Goal: Task Accomplishment & Management: Complete application form

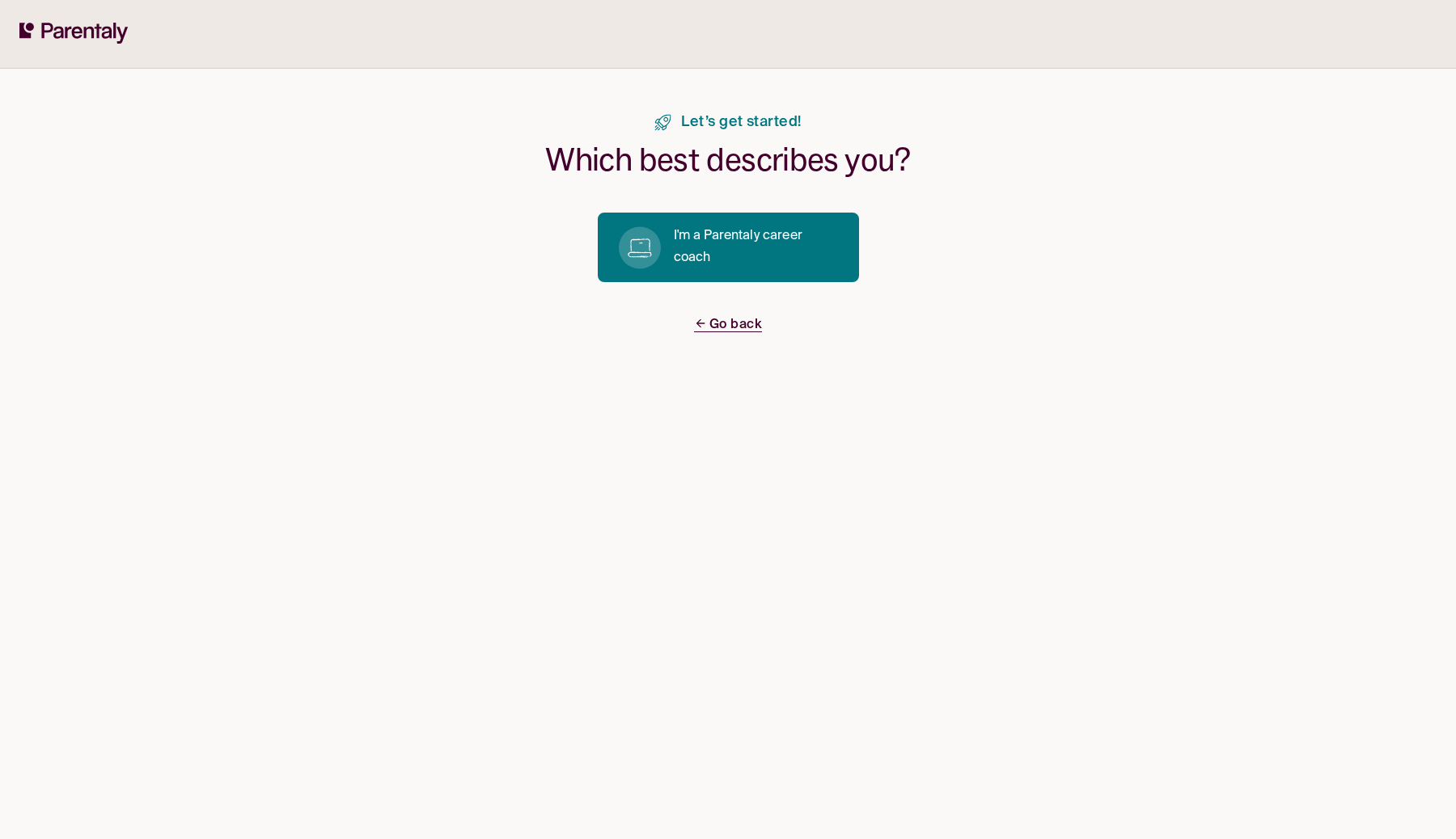
click at [81, 26] on icon at bounding box center [74, 32] width 109 height 21
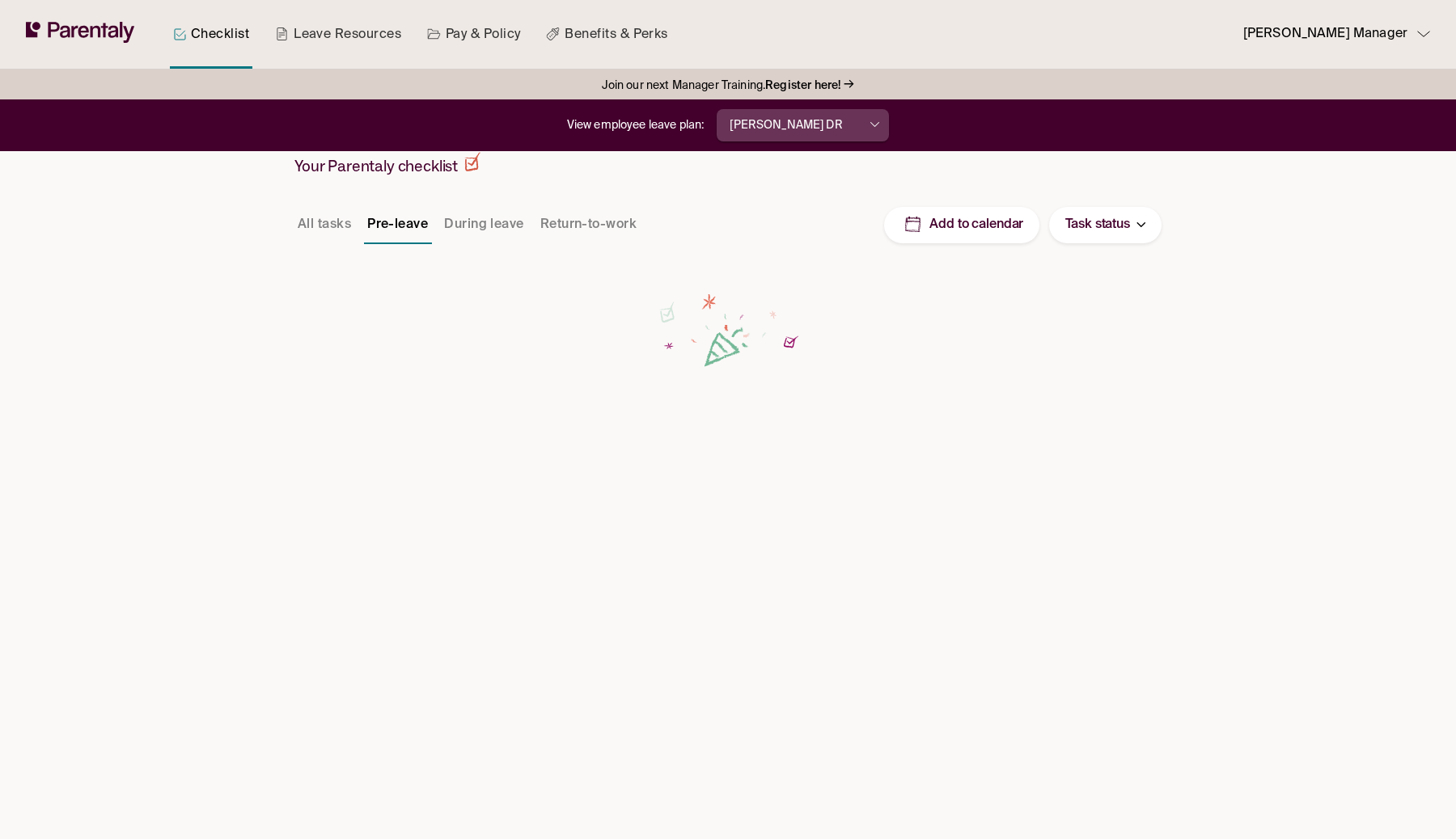
click at [822, 121] on button "[PERSON_NAME] DR" at bounding box center [802, 125] width 173 height 32
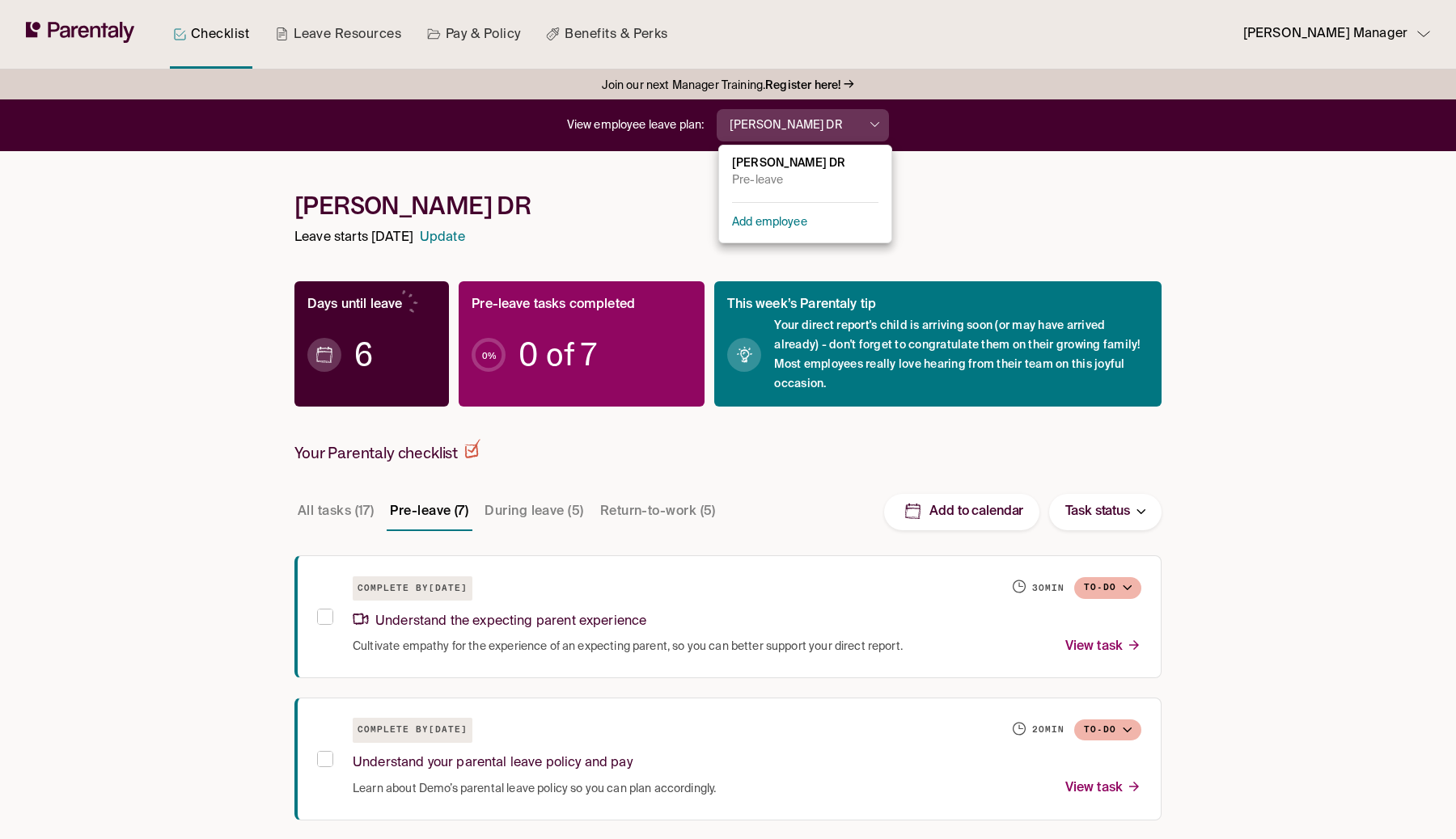
click at [822, 166] on div at bounding box center [728, 419] width 1456 height 839
click at [815, 115] on button "[PERSON_NAME] DR" at bounding box center [802, 125] width 173 height 32
click at [631, 202] on div at bounding box center [728, 419] width 1456 height 839
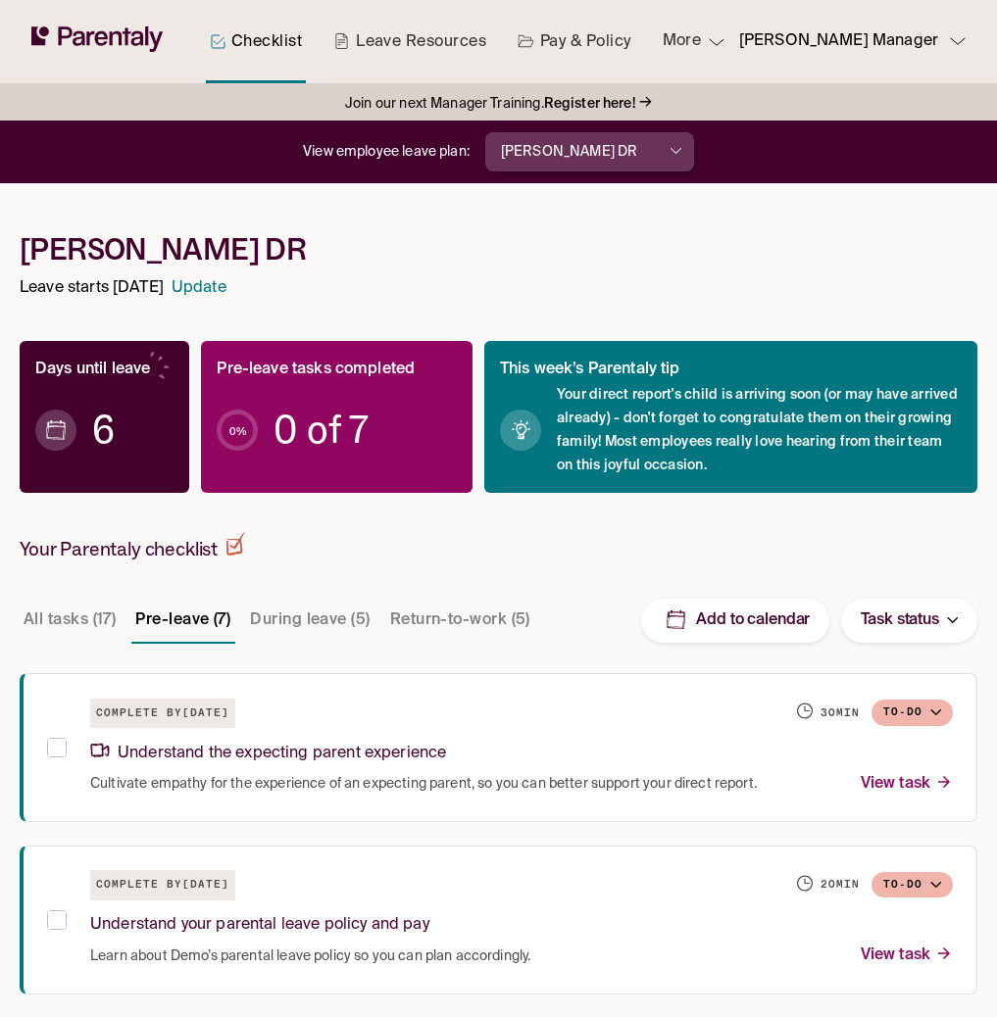
click at [576, 162] on button "[PERSON_NAME] DR" at bounding box center [589, 151] width 209 height 39
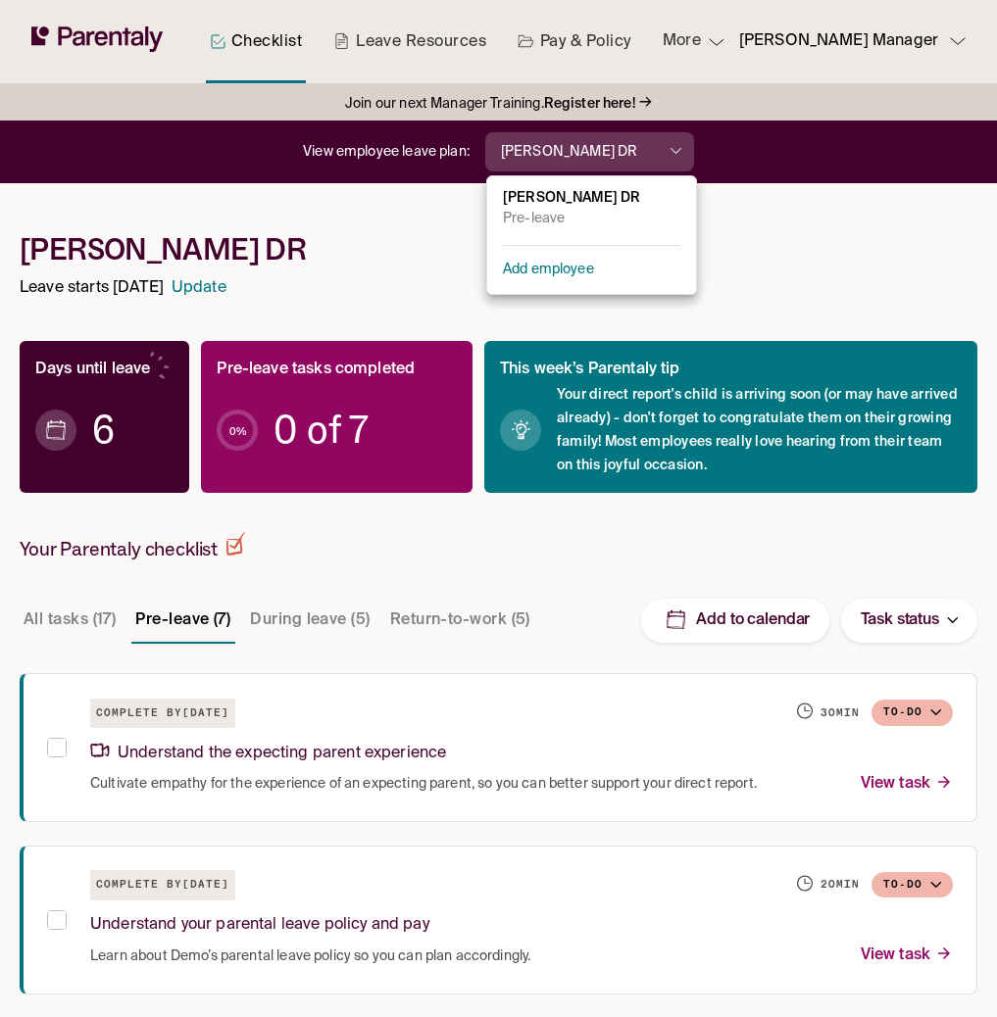
click at [657, 155] on div at bounding box center [498, 508] width 997 height 1017
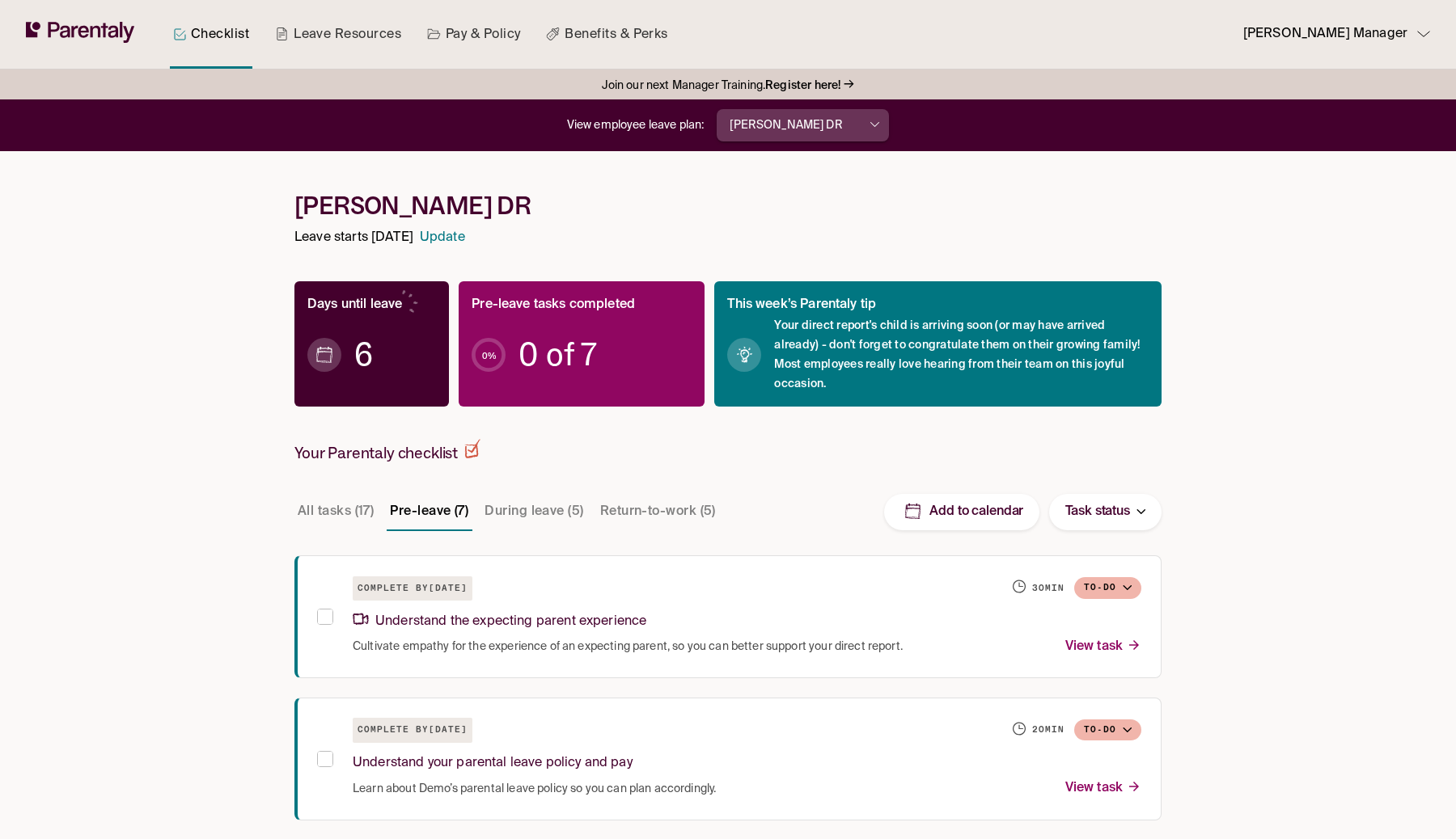
click at [822, 121] on button "[PERSON_NAME] DR" at bounding box center [802, 125] width 173 height 32
click at [806, 225] on p "Add employee" at bounding box center [769, 223] width 75 height 17
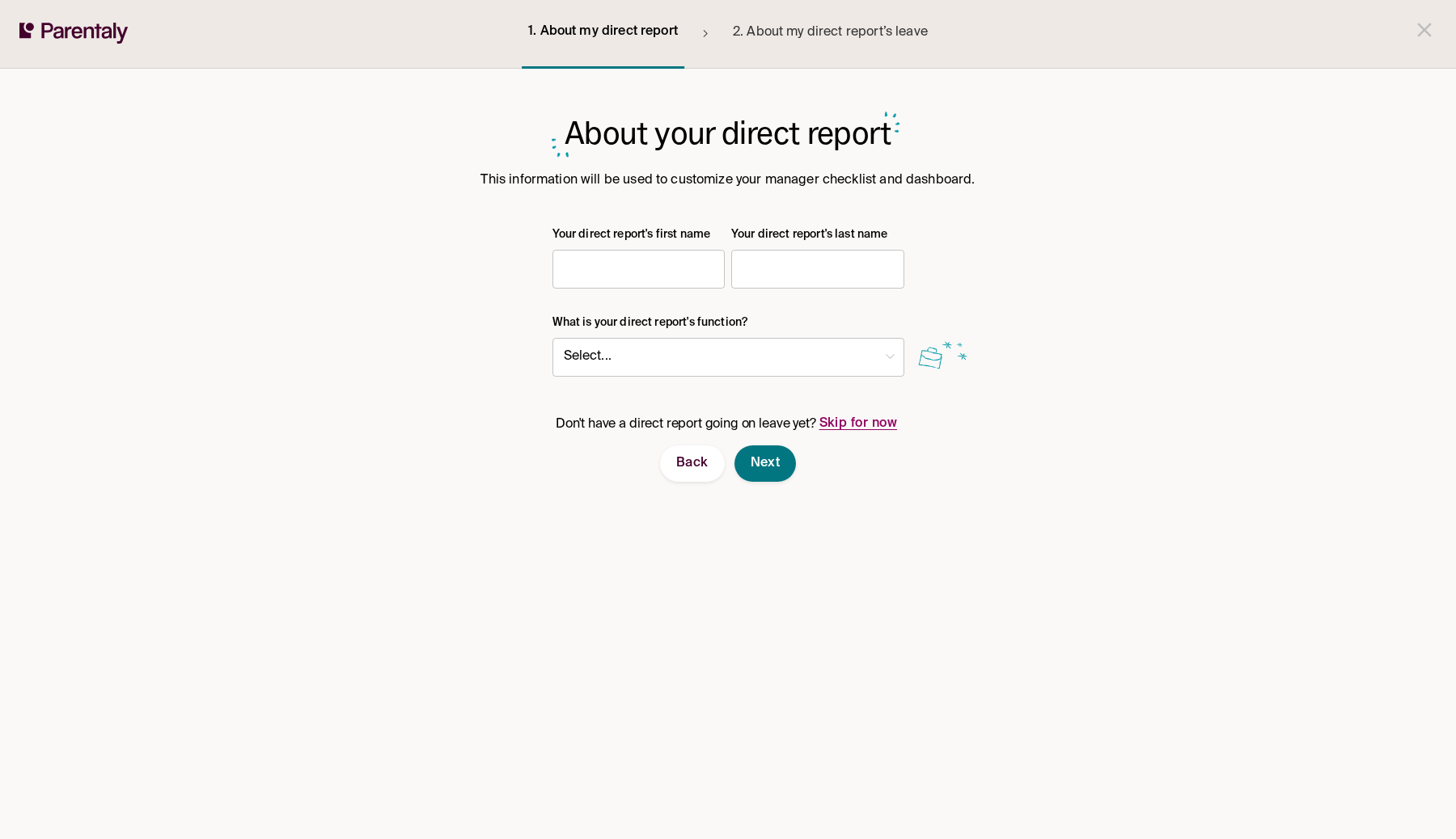
click at [822, 431] on button "Skip for now" at bounding box center [858, 424] width 85 height 43
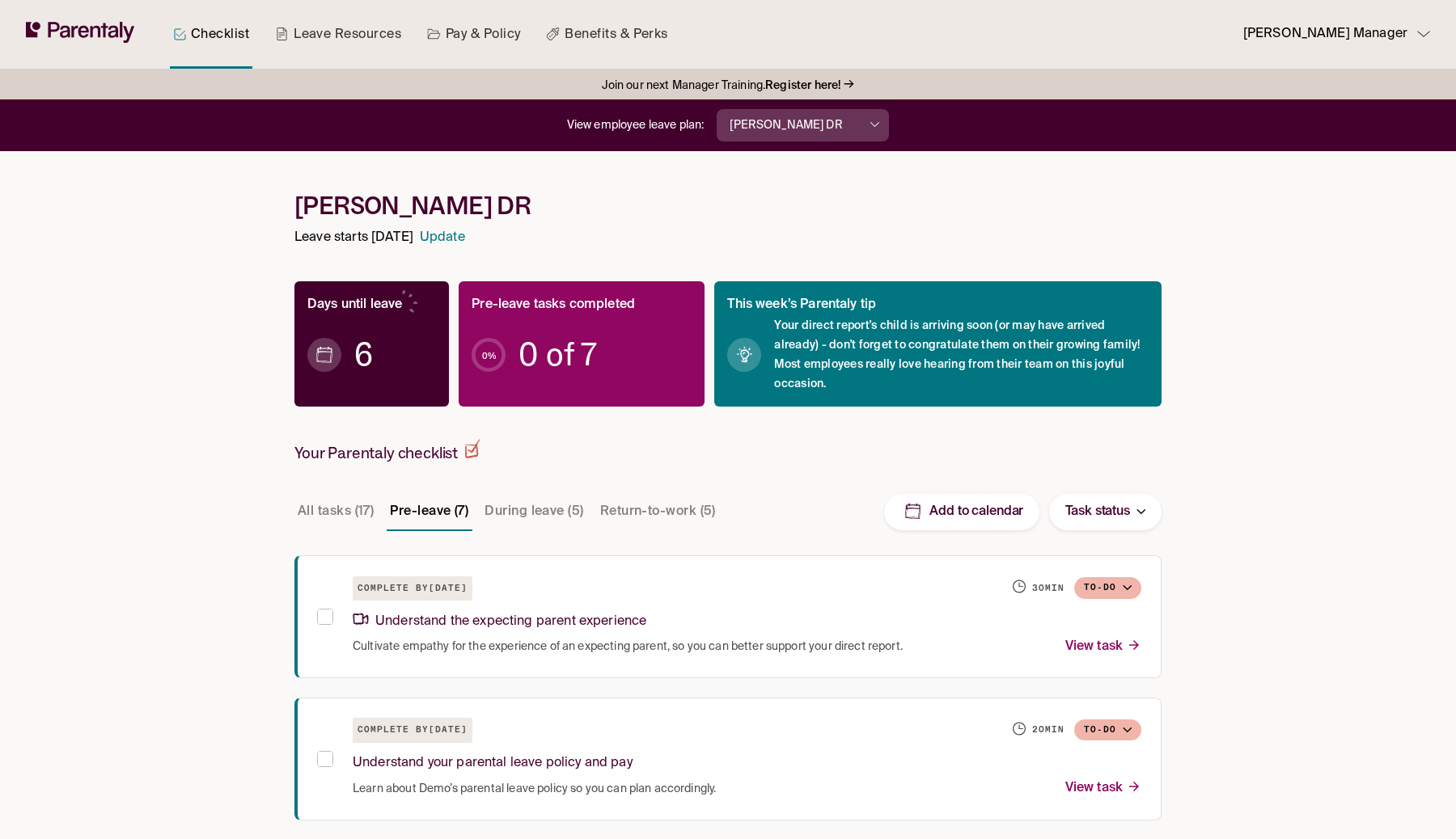
click at [812, 93] on span "Join our next Manager Training. Register here!" at bounding box center [721, 86] width 239 height 21
click at [821, 136] on button "[PERSON_NAME] DR" at bounding box center [802, 125] width 173 height 32
click at [795, 227] on p "Add employee" at bounding box center [769, 223] width 75 height 17
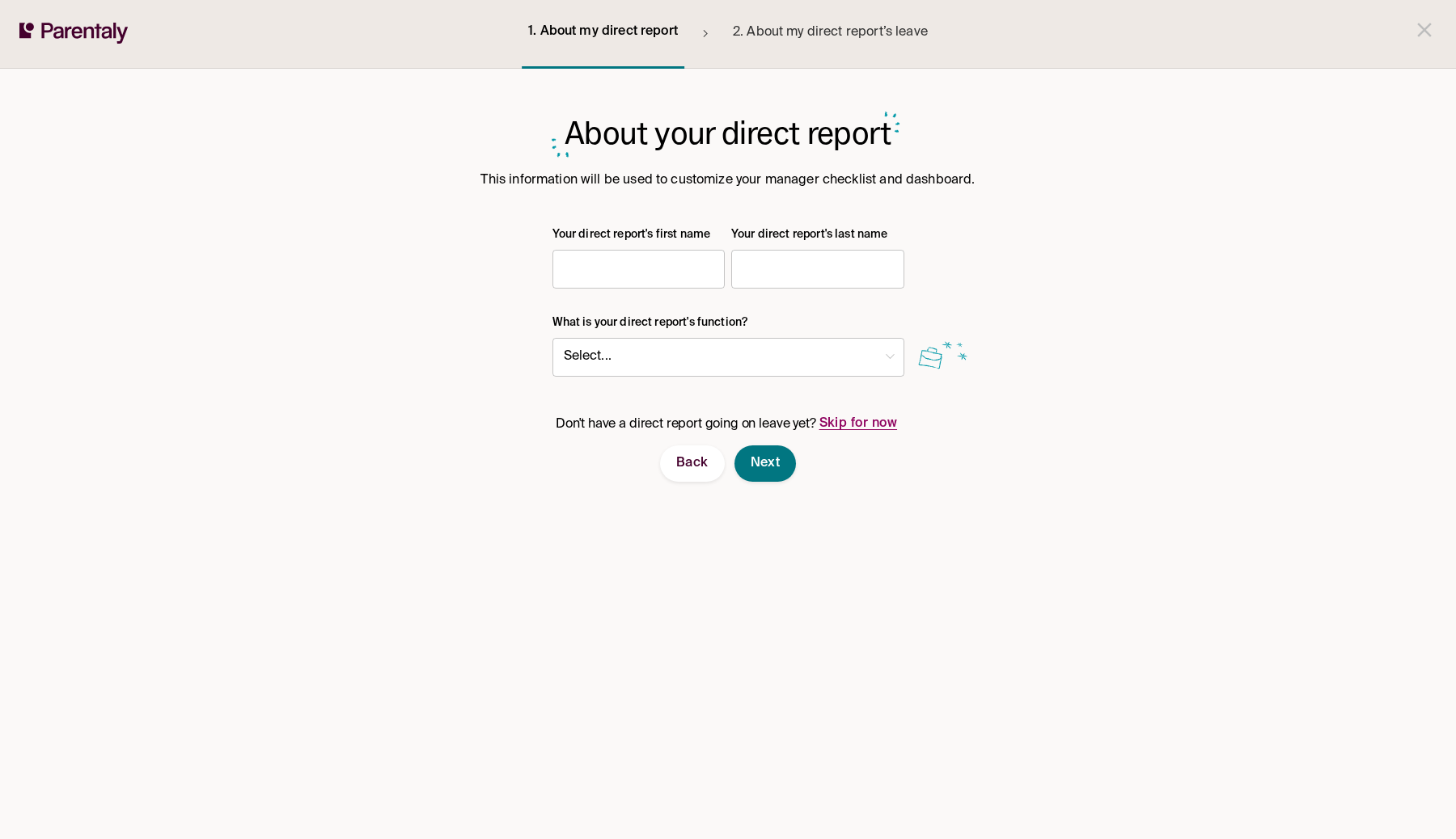
click at [631, 275] on input "text" at bounding box center [639, 269] width 173 height 32
click at [822, 191] on div "About your direct report This information will be used to customize your manage…" at bounding box center [728, 454] width 900 height 771
click at [596, 282] on input "text" at bounding box center [639, 269] width 173 height 32
type input "*****"
type input "****"
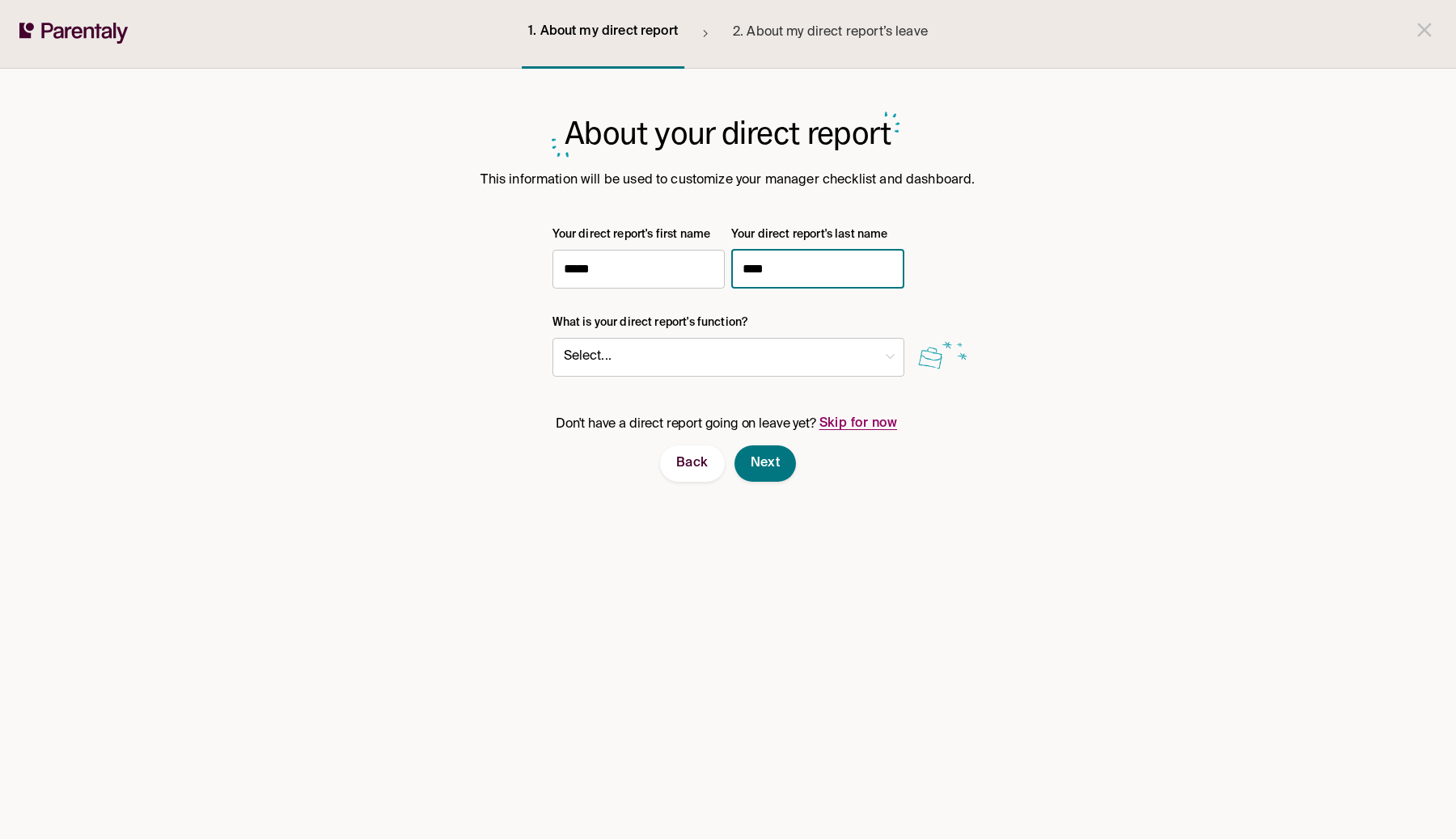
click at [822, 422] on button "Skip for now" at bounding box center [858, 424] width 85 height 43
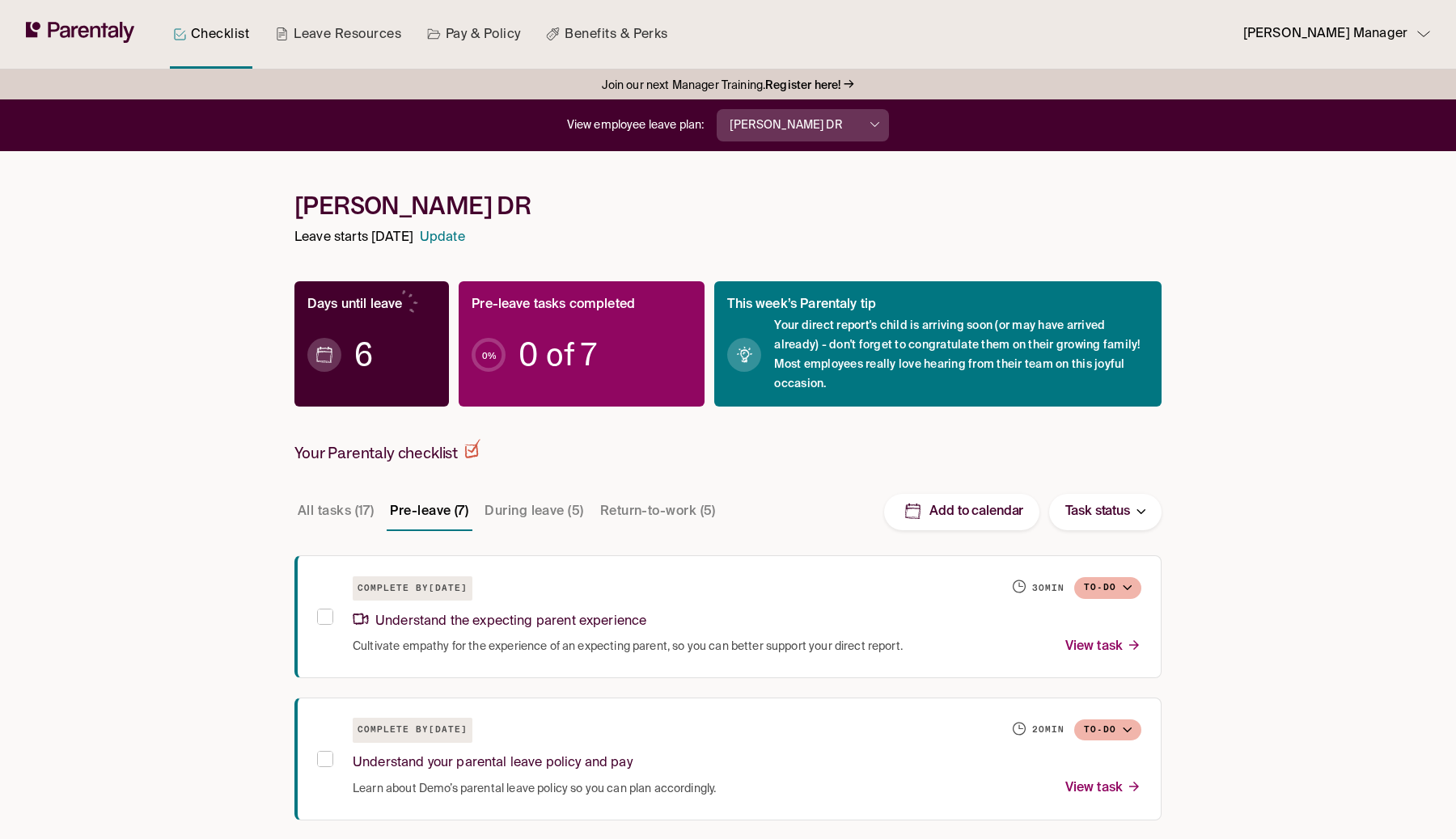
click at [822, 159] on div "Join our next Manager Training. Register here! → View employee leave plan: [PER…" at bounding box center [728, 818] width 900 height 1497
click at [822, 141] on button "[PERSON_NAME] DR" at bounding box center [802, 125] width 173 height 32
click at [820, 229] on li "Add employee" at bounding box center [805, 223] width 173 height 26
click at [822, 219] on li "Add employee" at bounding box center [805, 223] width 173 height 26
click at [749, 233] on li "Add employee" at bounding box center [805, 223] width 173 height 26
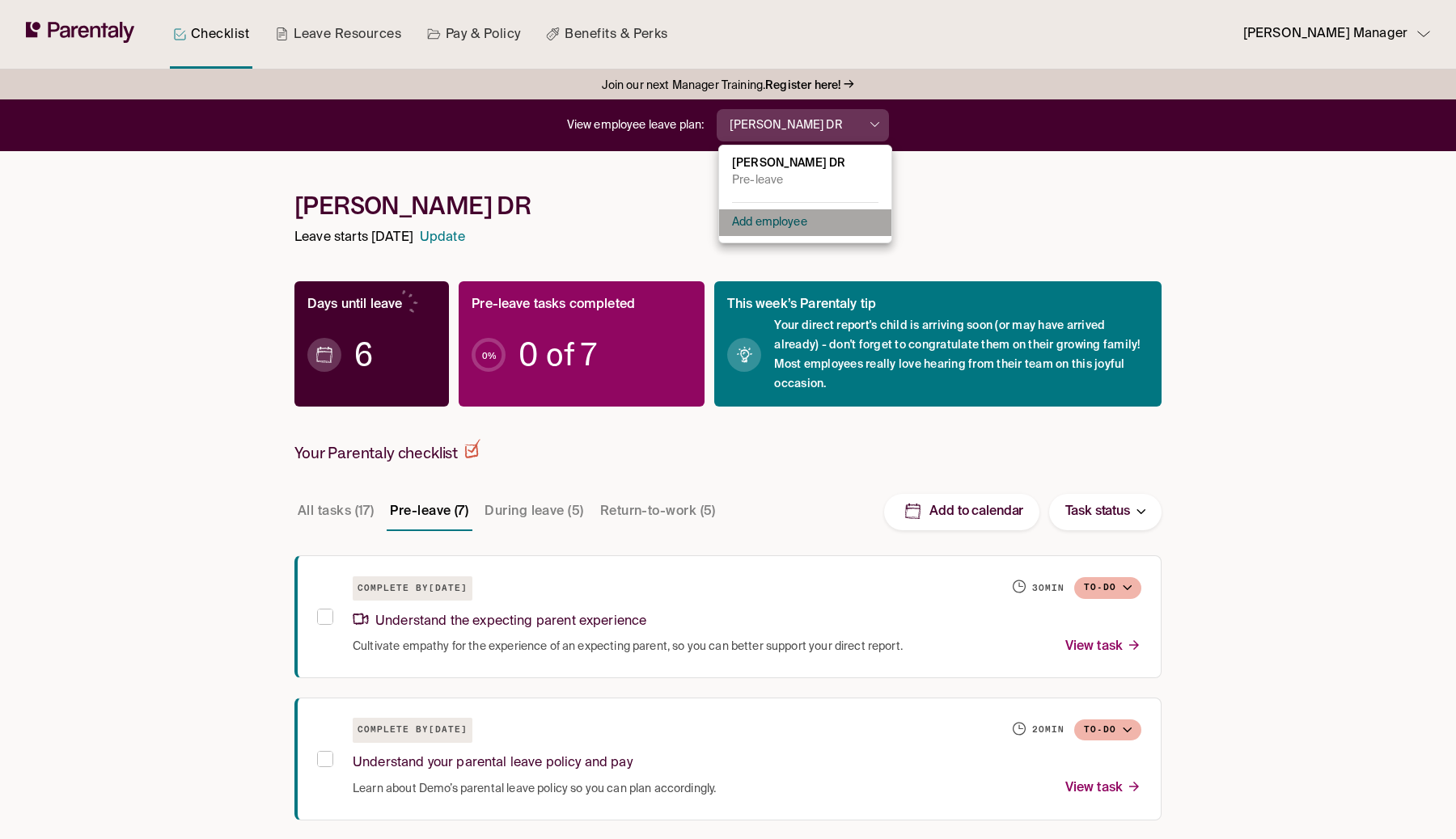
click at [749, 233] on li "Add employee" at bounding box center [805, 223] width 173 height 26
click at [656, 197] on div at bounding box center [728, 419] width 1456 height 839
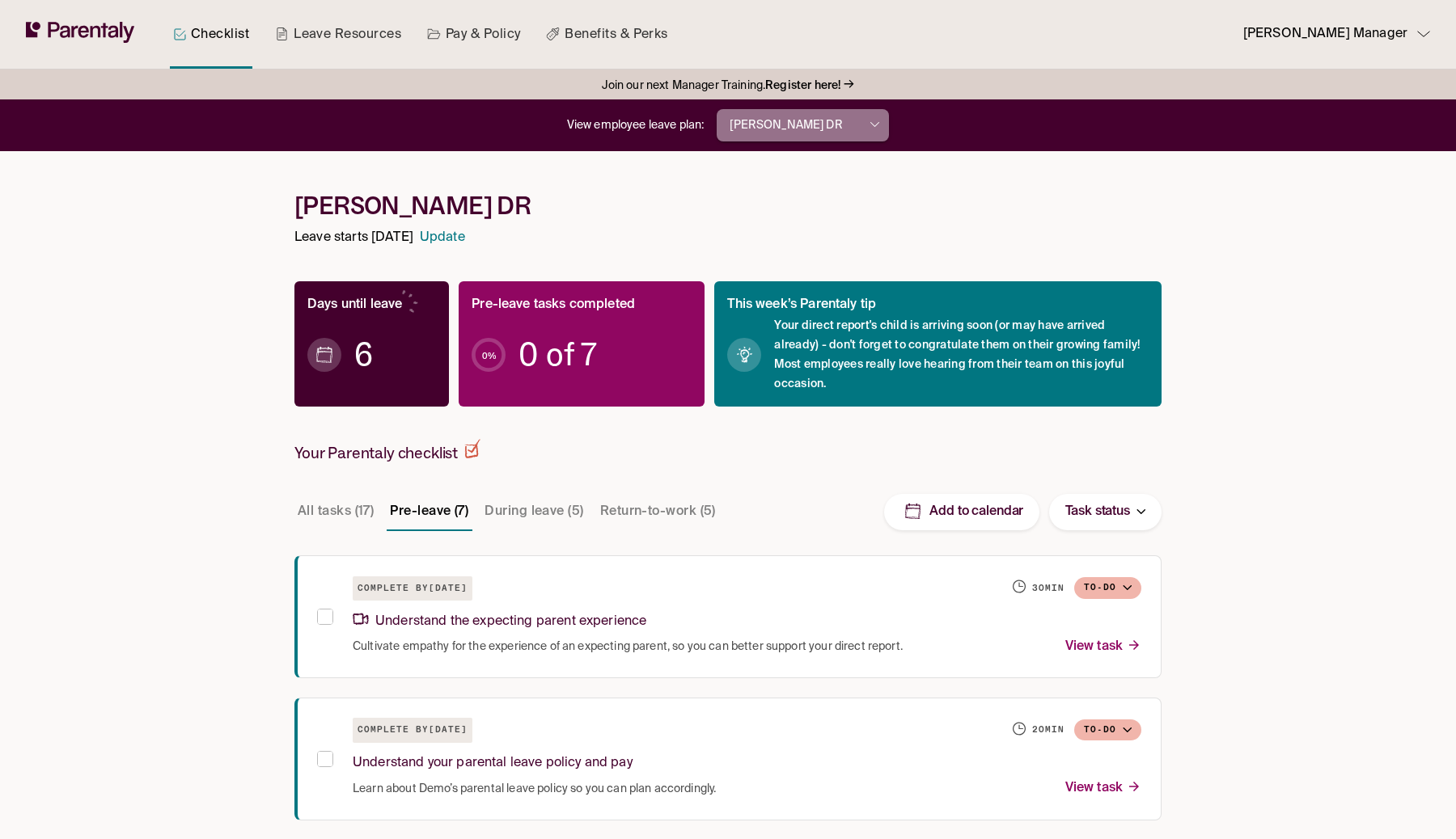
click at [822, 139] on button "[PERSON_NAME] DR" at bounding box center [802, 125] width 173 height 32
click at [734, 128] on div at bounding box center [728, 419] width 1456 height 839
click at [594, 256] on div "Days until leave 6 Pre-leave tasks completed 0 % 0 of 7 This week’s Parentaly t…" at bounding box center [728, 344] width 867 height 190
click at [797, 171] on div "Join our next Manager Training. Register here! → View employee leave plan: [PER…" at bounding box center [728, 818] width 900 height 1497
click at [822, 123] on button "[PERSON_NAME] DR" at bounding box center [802, 125] width 173 height 32
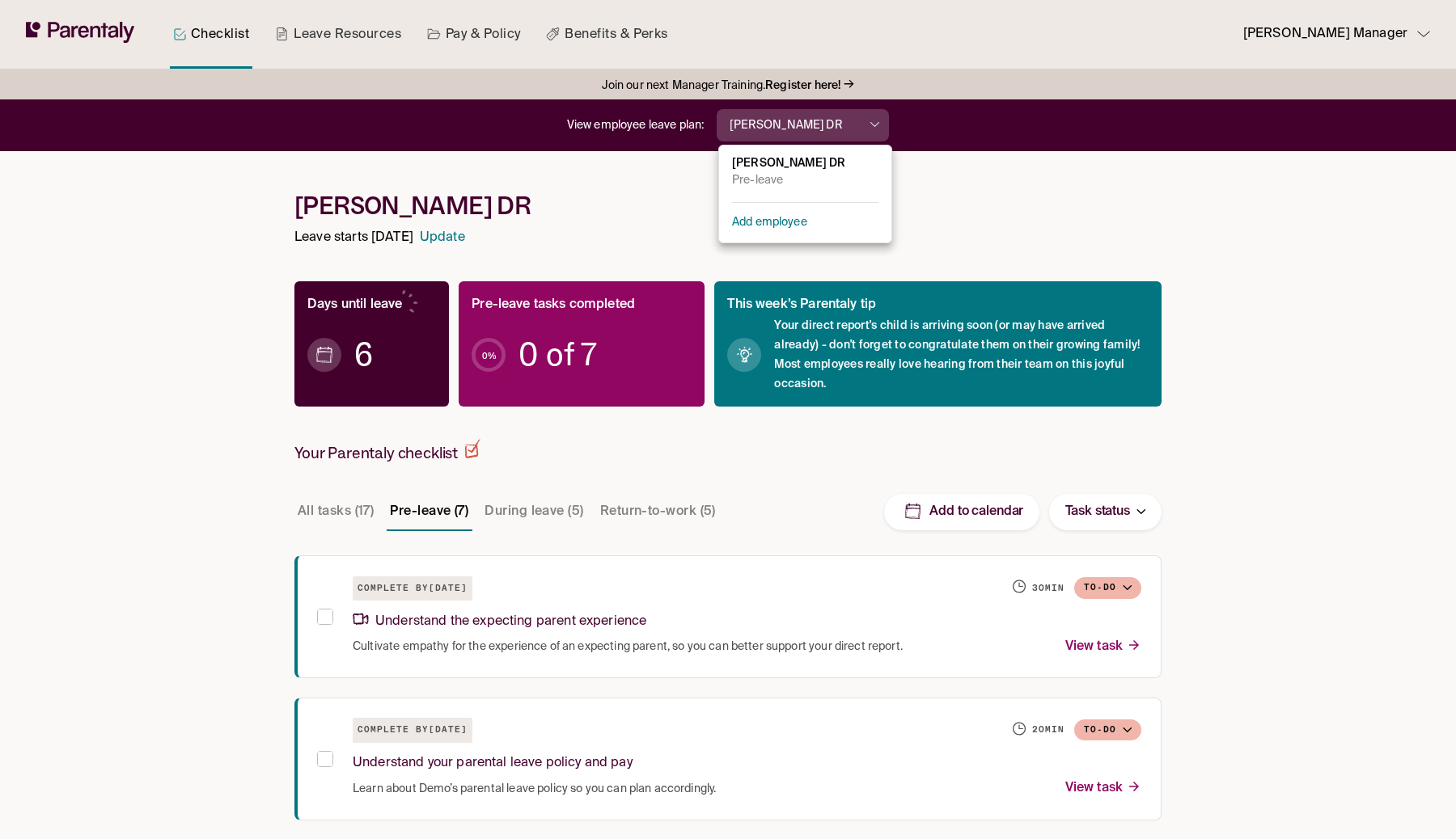
click at [767, 236] on ul "[PERSON_NAME] DR Pre-leave Add employee" at bounding box center [805, 194] width 173 height 97
click at [772, 232] on li "Add employee" at bounding box center [805, 223] width 173 height 26
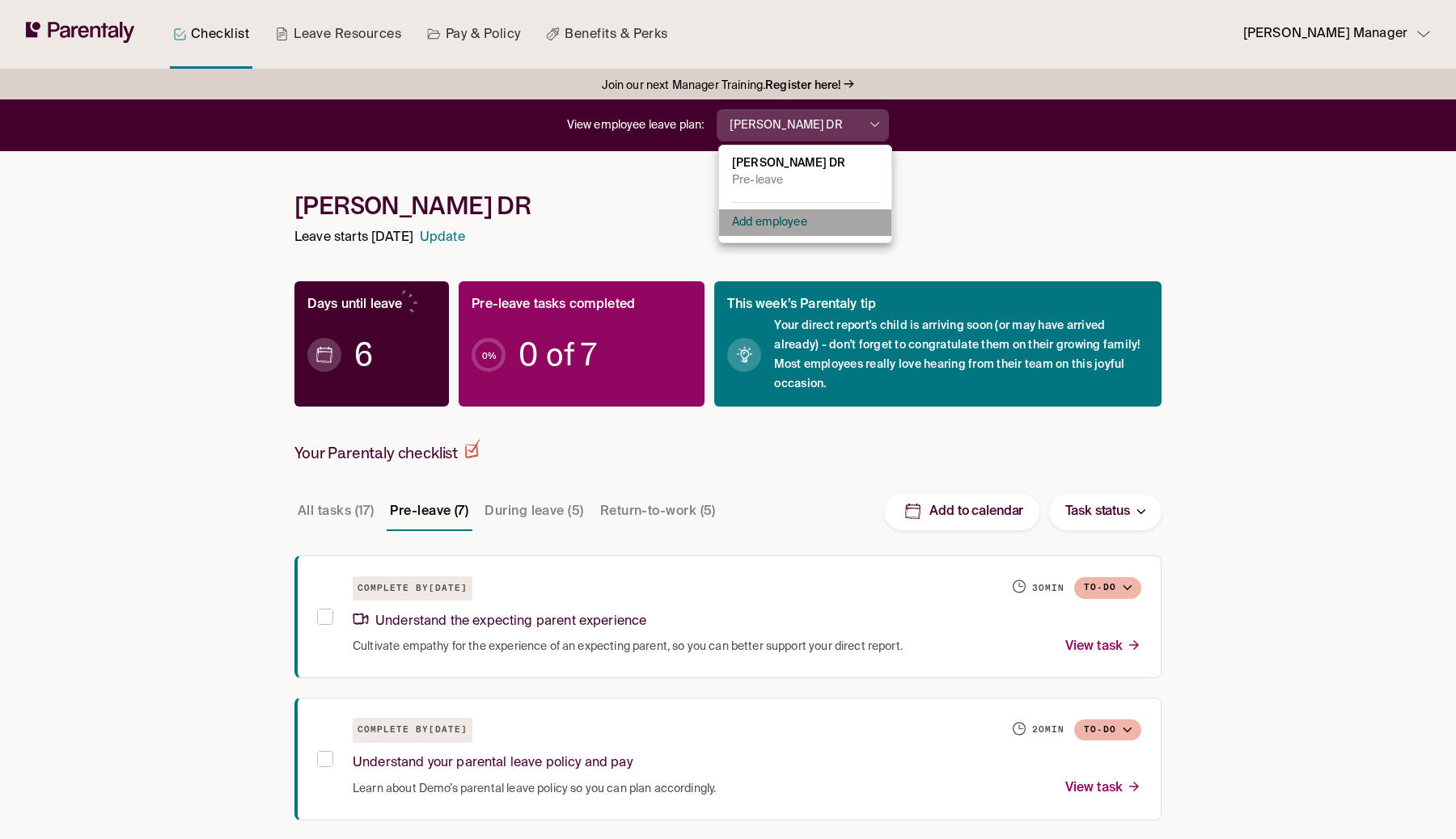
click at [772, 232] on li "Add employee" at bounding box center [805, 223] width 173 height 26
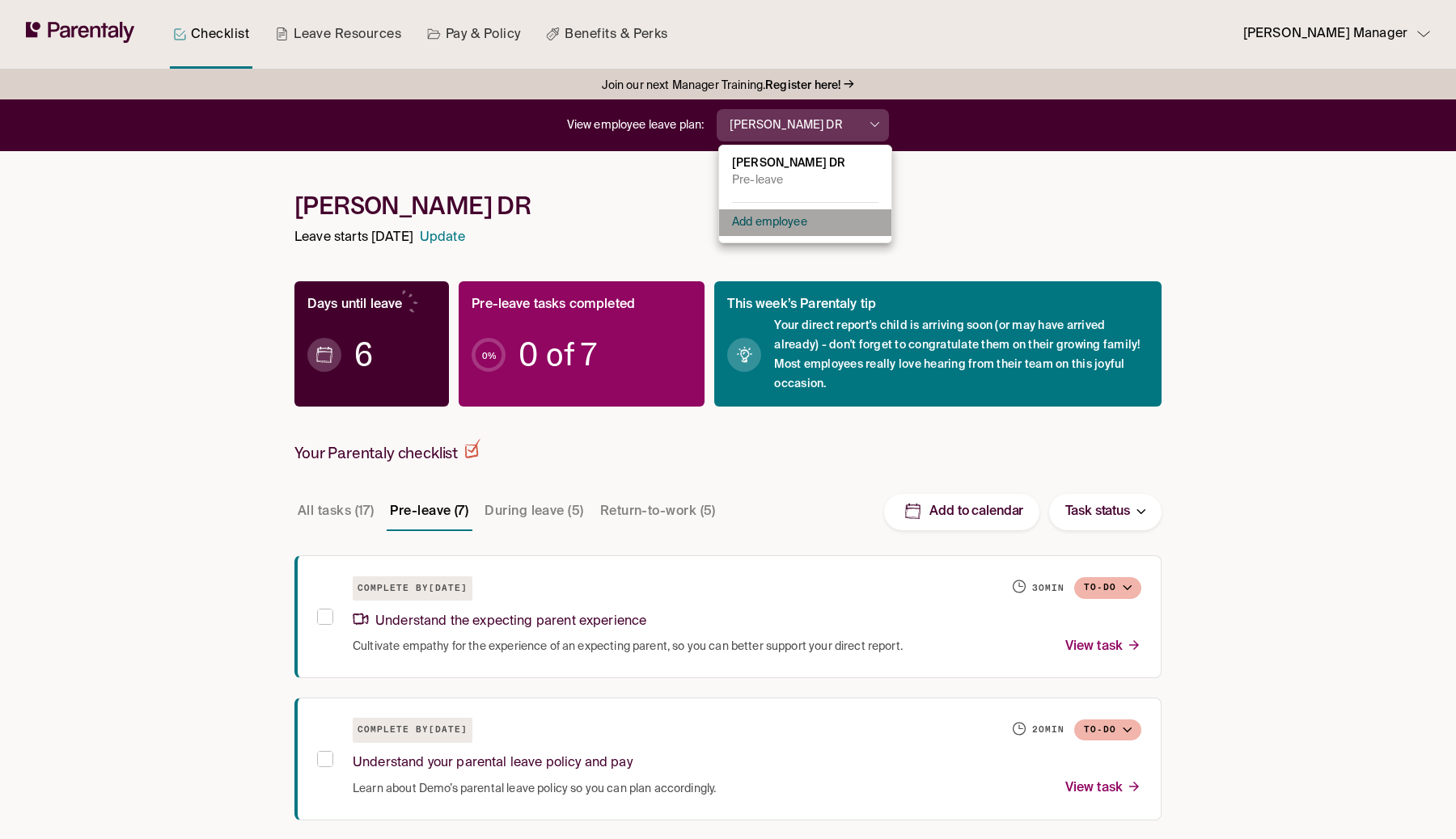
click at [772, 232] on li "Add employee" at bounding box center [805, 223] width 173 height 26
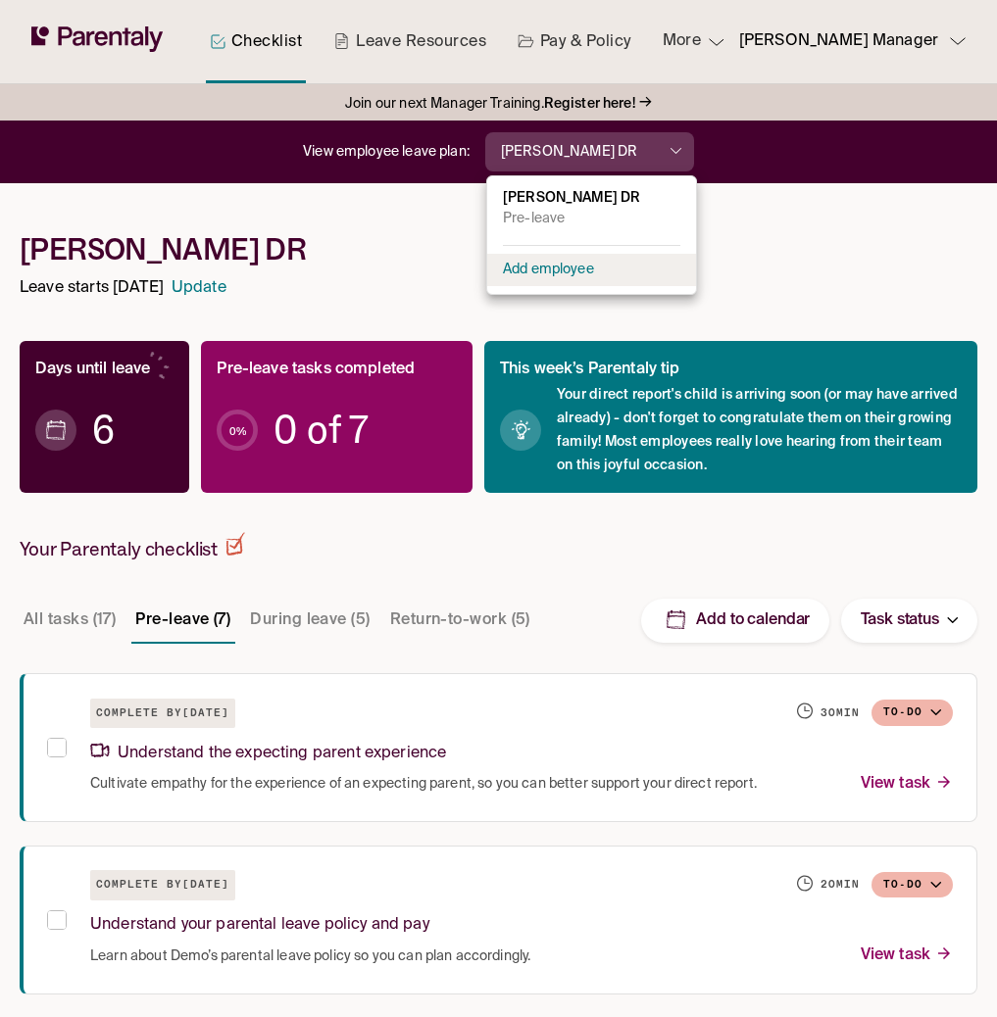
click at [532, 266] on p "Add employee" at bounding box center [548, 270] width 91 height 21
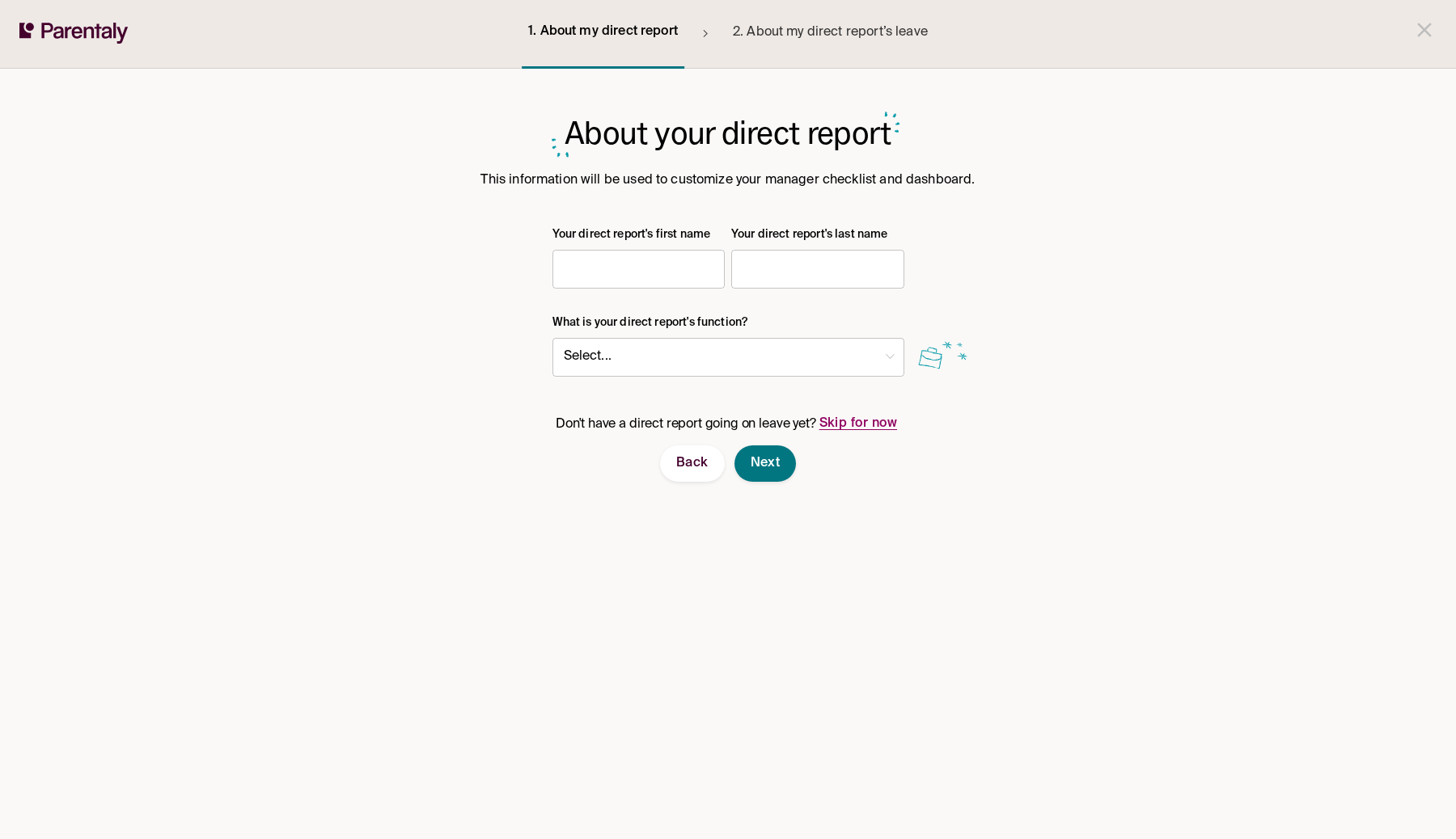
click at [599, 277] on input "text" at bounding box center [639, 269] width 173 height 32
type input "*"
type input "*****"
click at [812, 279] on input "text" at bounding box center [818, 269] width 173 height 32
click at [822, 166] on form "About your direct report This information will be used to customize your manage…" at bounding box center [728, 298] width 867 height 368
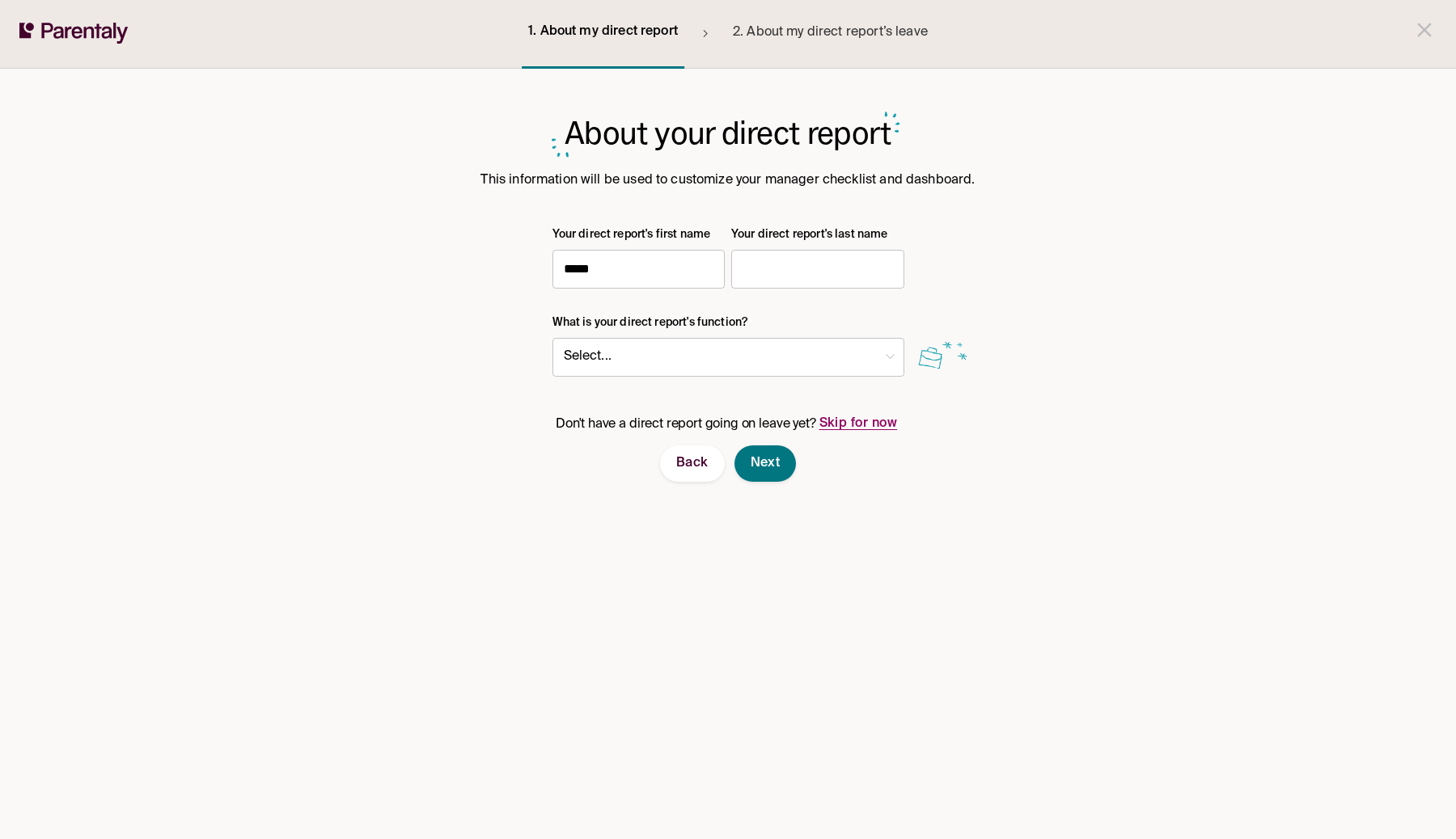
click at [797, 271] on input "text" at bounding box center [818, 269] width 173 height 32
type input "****"
click at [671, 481] on div "Back Next" at bounding box center [728, 464] width 867 height 36
click at [692, 465] on span "Back" at bounding box center [692, 464] width 32 height 17
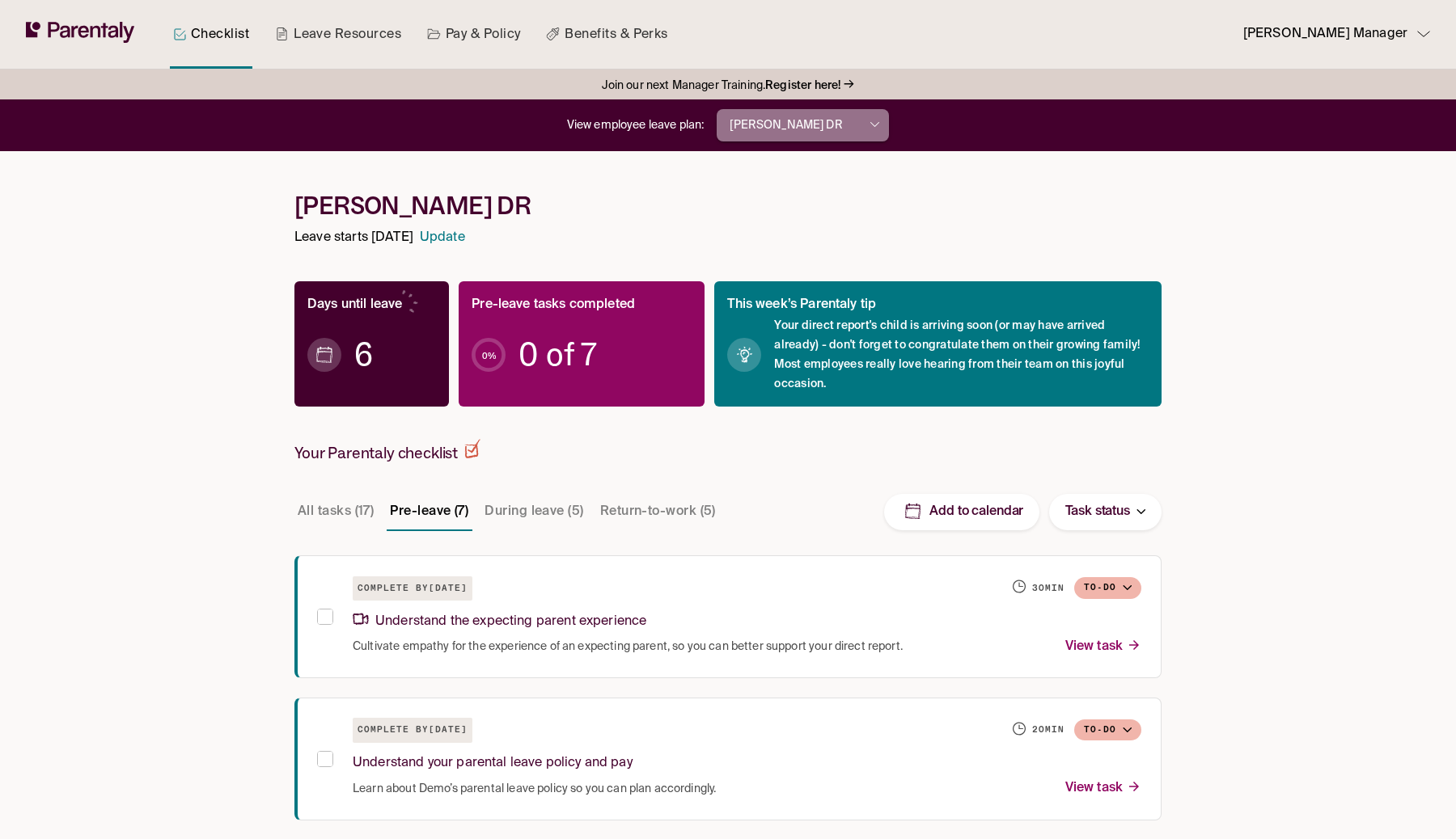
click at [766, 120] on p "[PERSON_NAME] DR" at bounding box center [786, 125] width 112 height 17
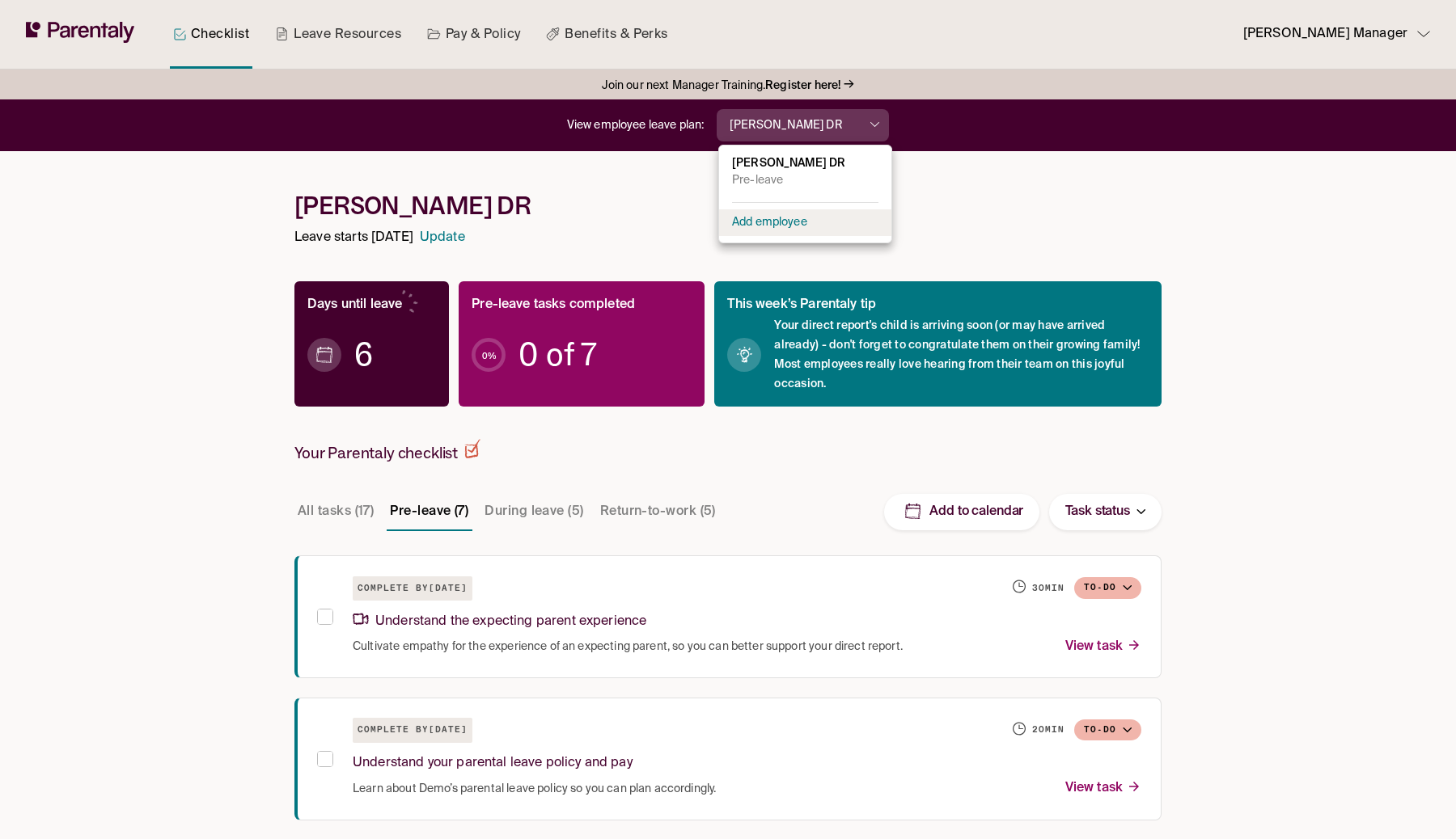
click at [764, 228] on p "Add employee" at bounding box center [769, 223] width 75 height 17
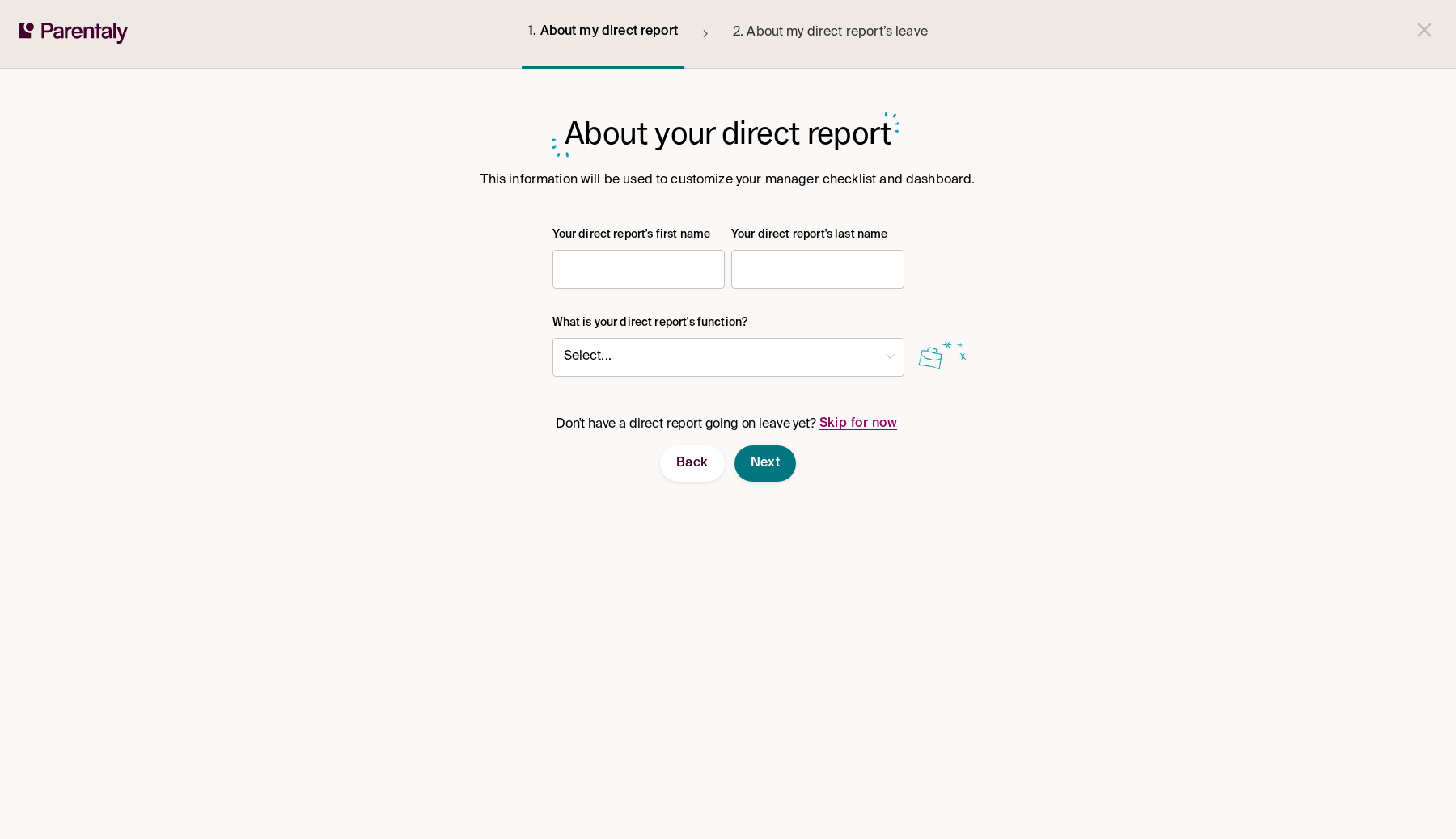
click at [633, 291] on div "Your direct report's first name ​ Your direct report's last name ​ What is your…" at bounding box center [728, 336] width 352 height 219
click at [639, 283] on input "text" at bounding box center [639, 269] width 173 height 32
type input "*"
type input "***"
click at [555, 478] on div "Back Next" at bounding box center [728, 464] width 867 height 36
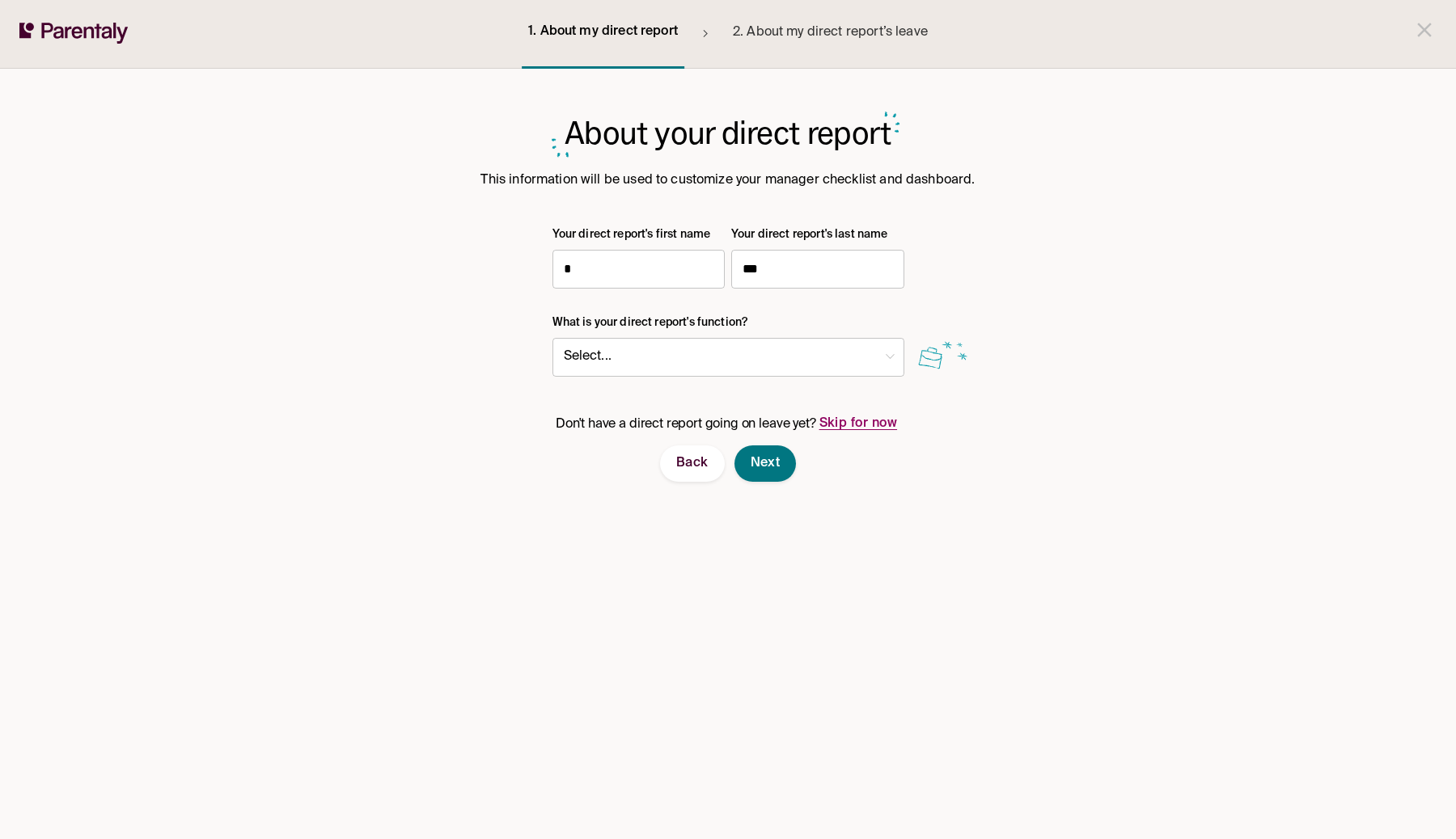
click at [664, 360] on body "1. About my direct report 2. About my direct report’s leave About your direct r…" at bounding box center [728, 419] width 1456 height 839
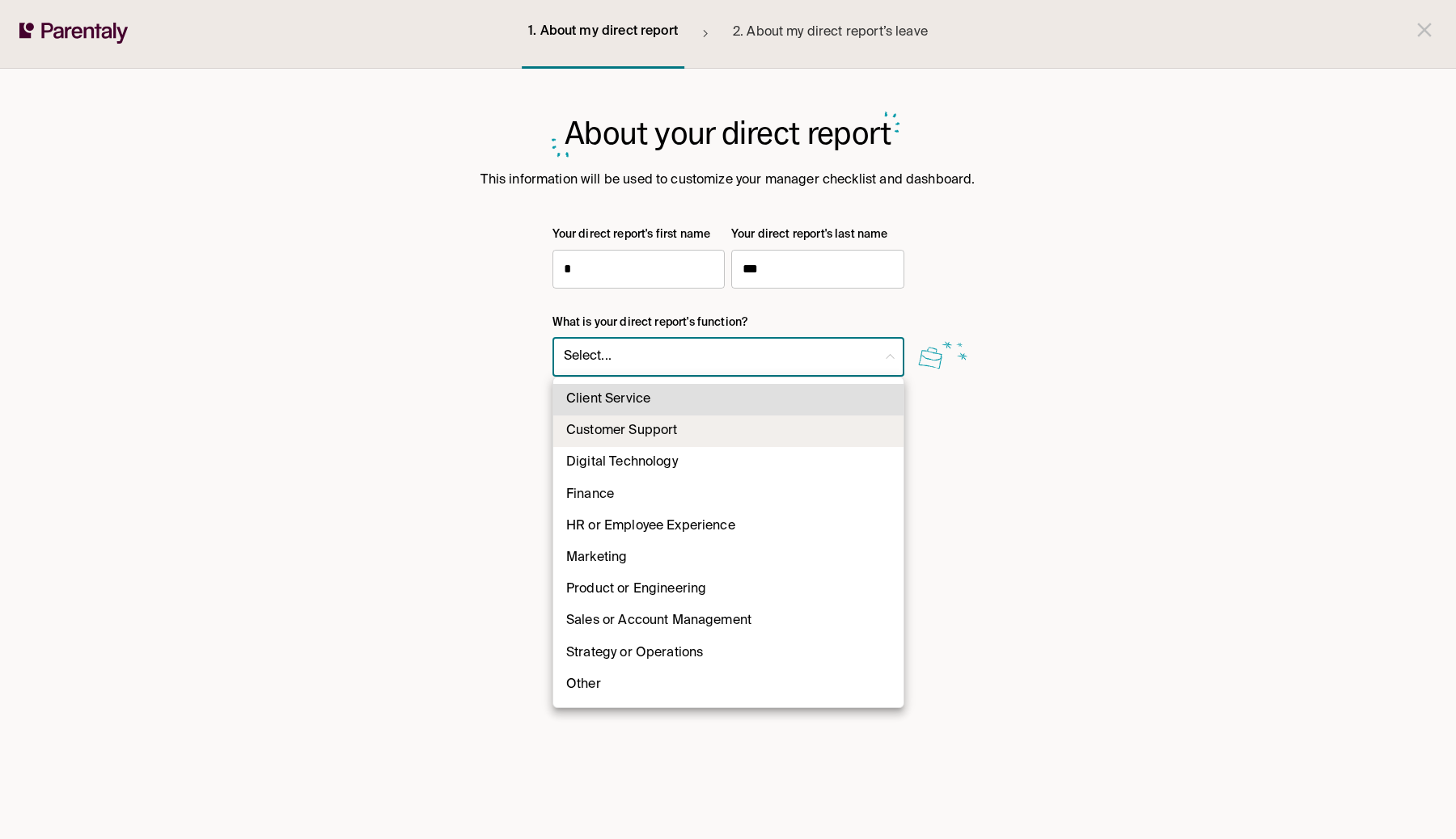
click at [641, 437] on li "Customer Support" at bounding box center [728, 431] width 350 height 31
type input "**"
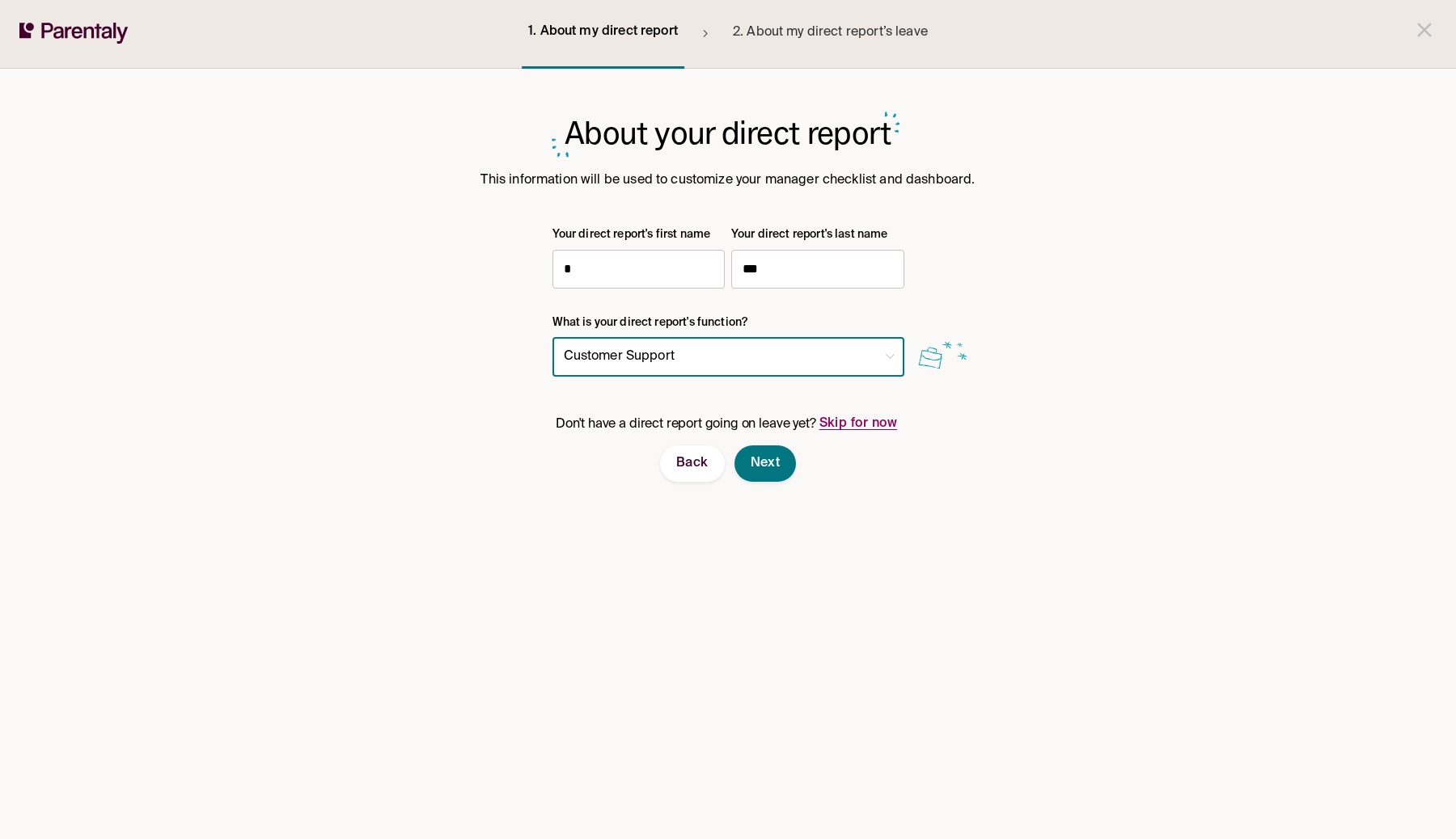
click at [696, 482] on div "About your direct report This information will be used to customize your manage…" at bounding box center [728, 454] width 900 height 771
click at [696, 469] on span "Back" at bounding box center [692, 464] width 32 height 17
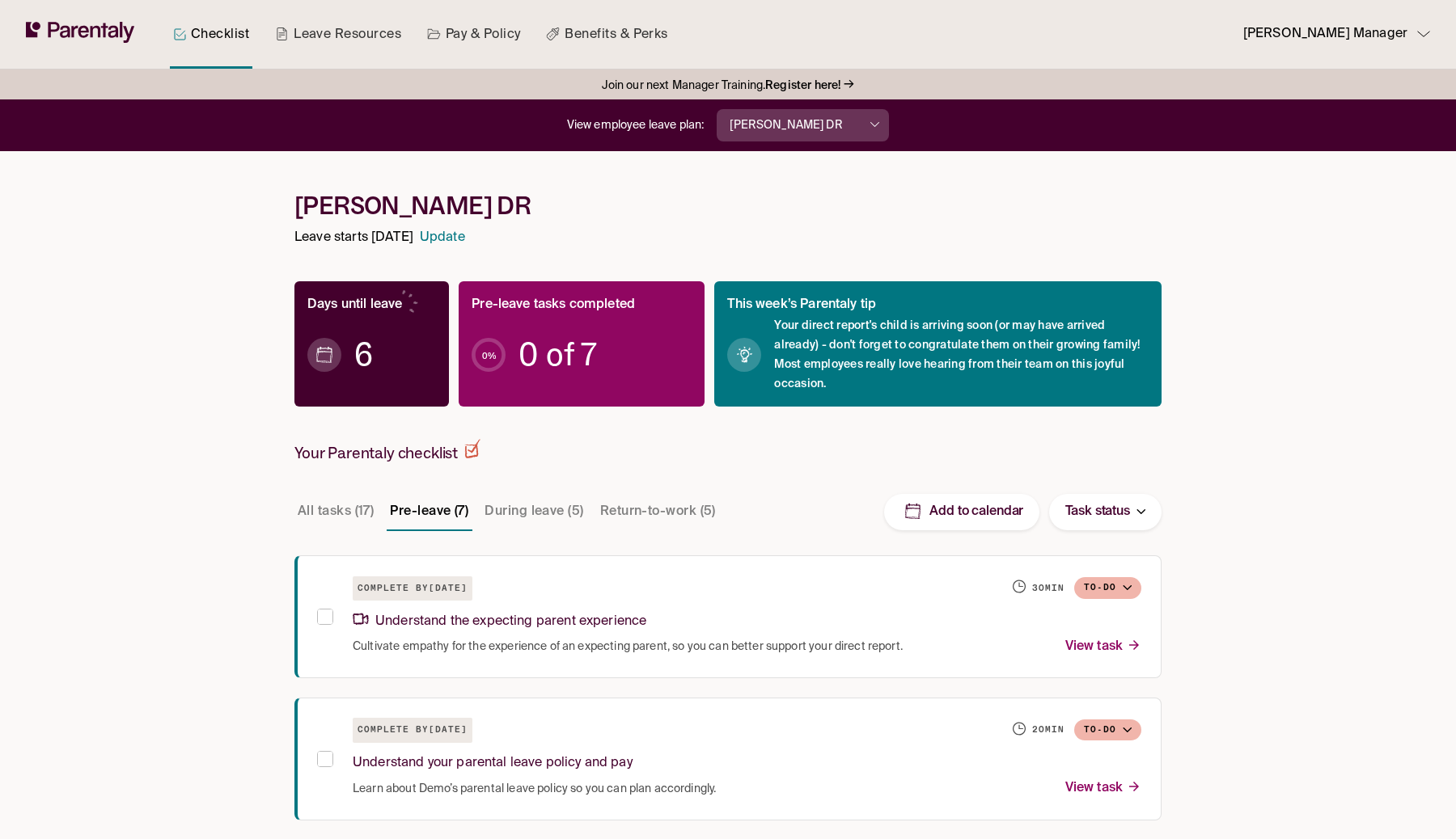
click at [822, 102] on div "View employee leave plan: [PERSON_NAME] DR" at bounding box center [728, 125] width 1456 height 52
click at [816, 123] on button "[PERSON_NAME] DR" at bounding box center [802, 125] width 173 height 32
click at [815, 123] on div at bounding box center [728, 419] width 1456 height 839
